Goal: Transaction & Acquisition: Purchase product/service

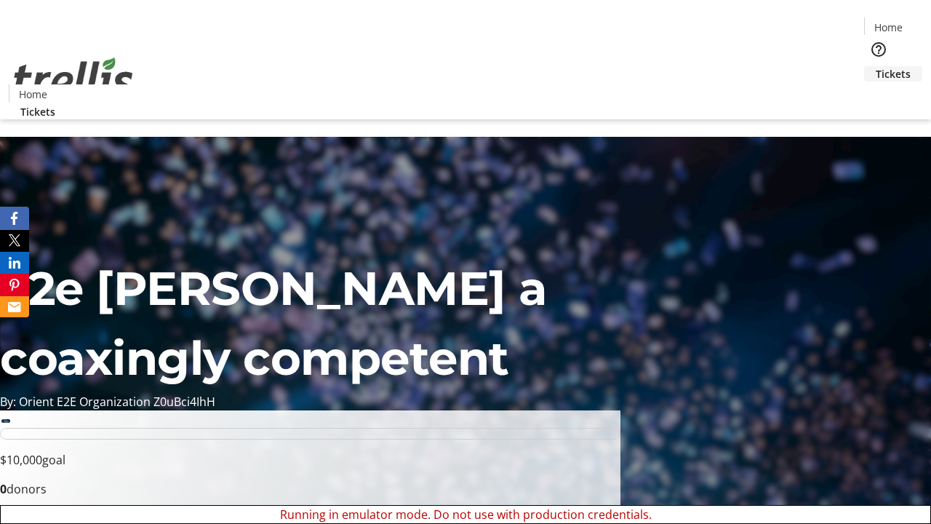
click at [876, 66] on span "Tickets" at bounding box center [893, 73] width 35 height 15
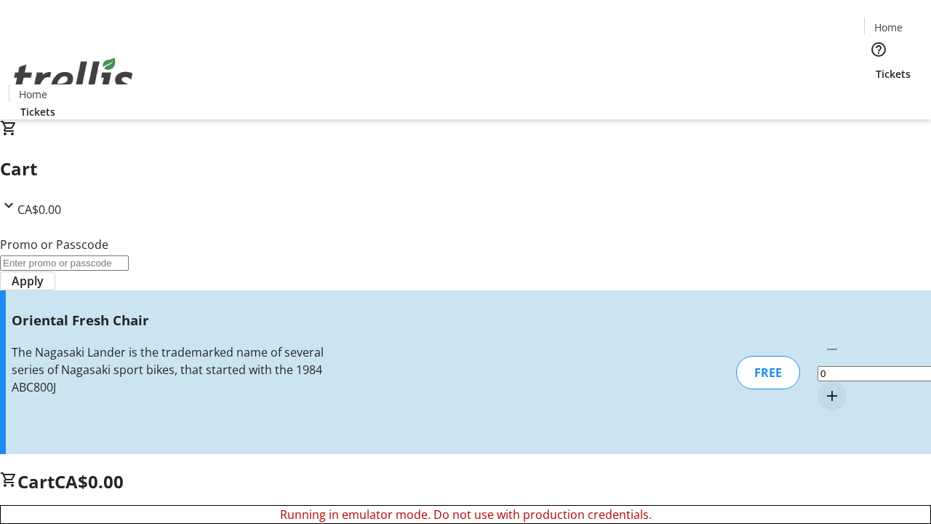
click at [824, 387] on mat-icon "Increment by one" at bounding box center [832, 395] width 17 height 17
type input "1"
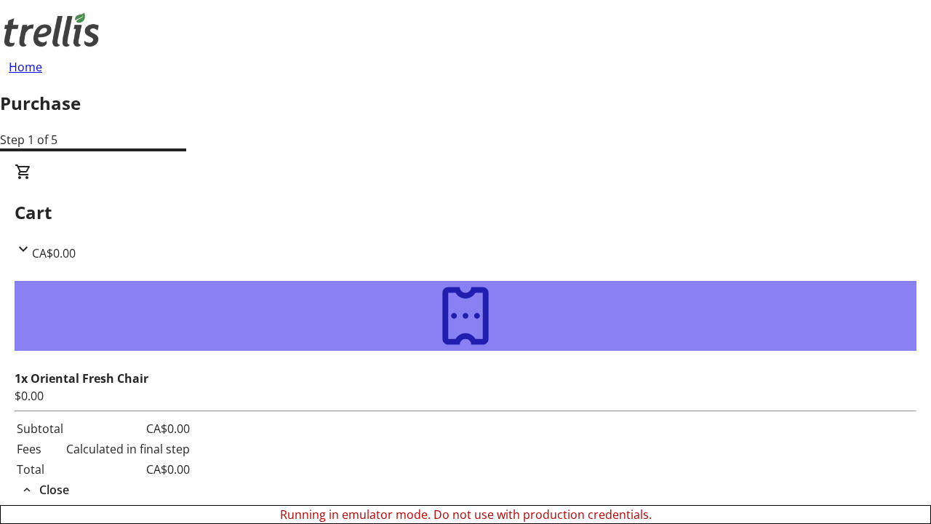
type input "[EMAIL_ADDRESS][DOMAIN_NAME]"
type input "Buster"
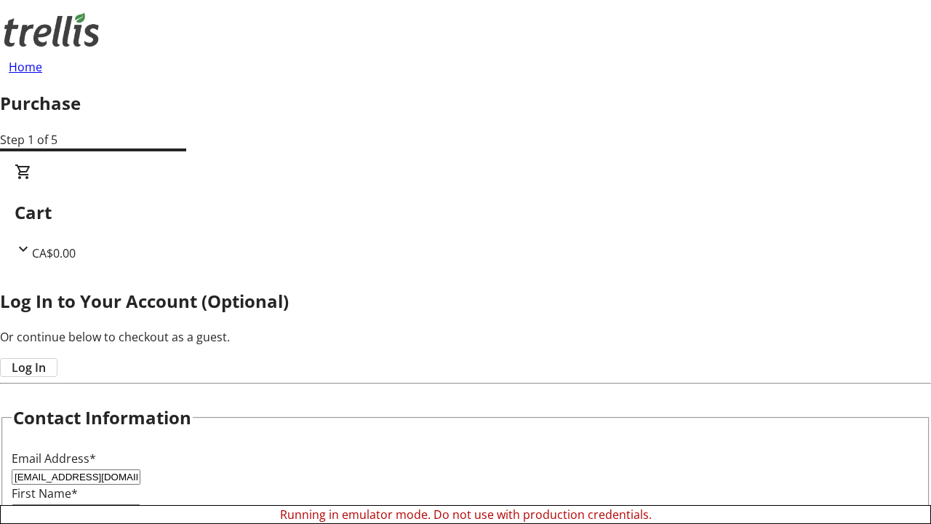
type input "Bashirian"
